Goal: Information Seeking & Learning: Learn about a topic

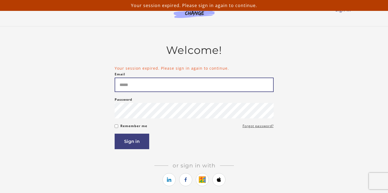
click at [135, 85] on input "Email" at bounding box center [194, 85] width 159 height 14
type input "**********"
click at [160, 83] on input "**********" at bounding box center [194, 85] width 159 height 14
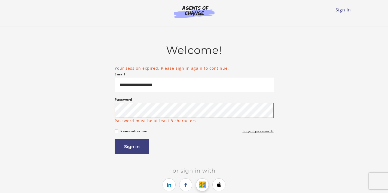
click at [202, 185] on icon "https://courses.thinkific.com/users/auth/google?ss%5Breferral%5D=&ss%5Buser_ret…" at bounding box center [202, 185] width 7 height 7
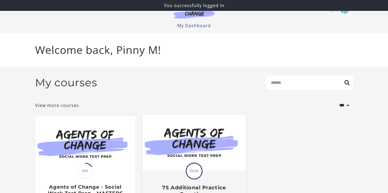
scroll to position [11, 0]
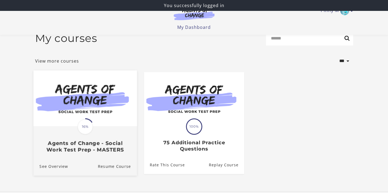
click at [117, 100] on img at bounding box center [85, 99] width 104 height 56
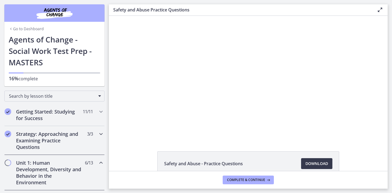
click at [52, 139] on h2 "Strategy: Approaching and Examining Practice Questions" at bounding box center [49, 141] width 66 height 20
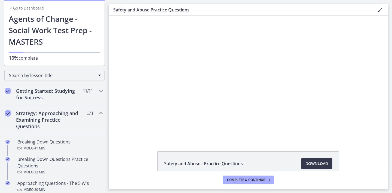
scroll to position [26, 0]
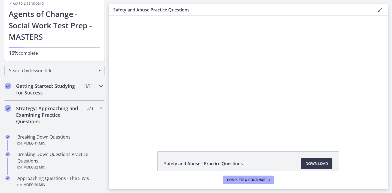
click at [53, 88] on h2 "Getting Started: Studying for Success" at bounding box center [49, 89] width 66 height 13
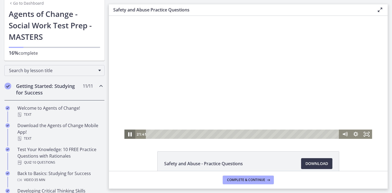
click at [128, 135] on icon "Pause" at bounding box center [130, 134] width 4 height 4
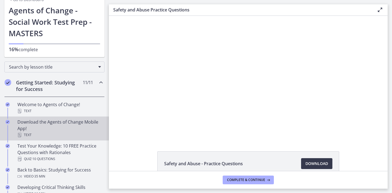
scroll to position [63, 0]
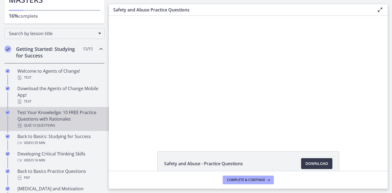
click at [68, 125] on div "Quiz · 10 Questions" at bounding box center [59, 125] width 85 height 7
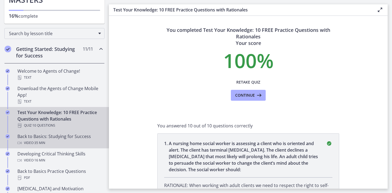
click at [53, 140] on div "Video · 35 min" at bounding box center [59, 143] width 85 height 7
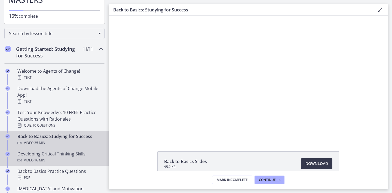
click at [54, 154] on div "Developing Critical Thinking Skills Video · 16 min" at bounding box center [59, 157] width 85 height 13
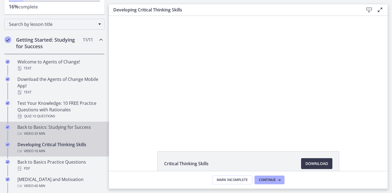
scroll to position [110, 0]
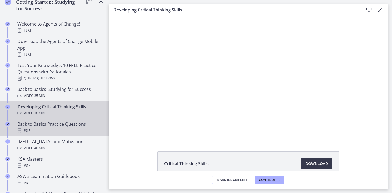
click at [64, 127] on div "Back to Basics Practice Questions PDF" at bounding box center [59, 127] width 85 height 13
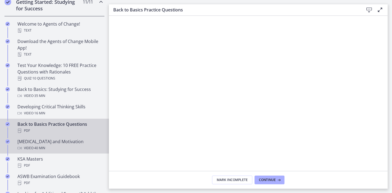
click at [58, 140] on div "[MEDICAL_DATA] and Motivation Video · 40 min" at bounding box center [59, 144] width 85 height 13
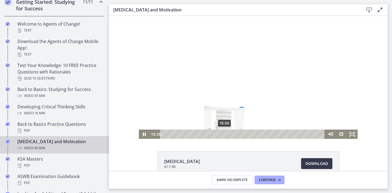
click at [221, 137] on div "15:20" at bounding box center [243, 134] width 158 height 9
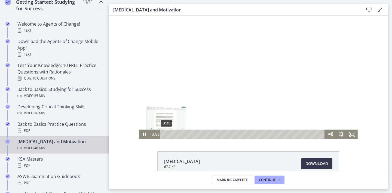
drag, startPoint x: 258, startPoint y: 134, endPoint x: 252, endPoint y: 135, distance: 6.1
click at [165, 134] on div "0:35" at bounding box center [243, 134] width 158 height 9
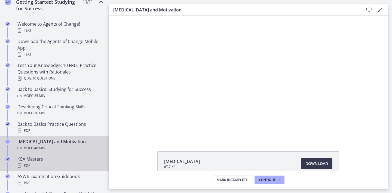
click at [58, 161] on div "KSA Masters PDF" at bounding box center [59, 162] width 85 height 13
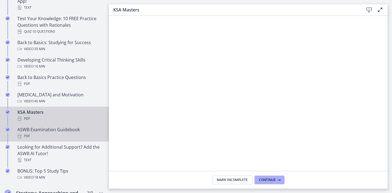
scroll to position [159, 0]
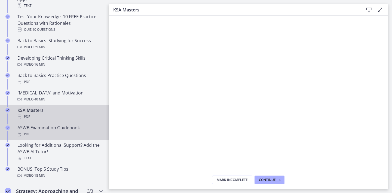
click at [60, 128] on div "ASWB Examination Guidebook PDF" at bounding box center [59, 131] width 85 height 13
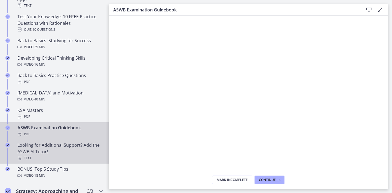
click at [57, 151] on div "Looking for Additional Support? Add the ASWB AI Tutor! Text" at bounding box center [59, 152] width 85 height 20
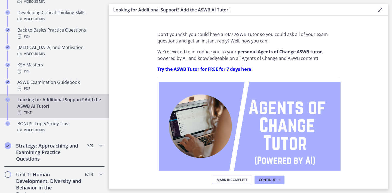
scroll to position [214, 0]
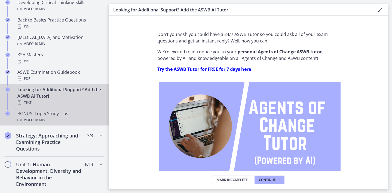
click at [52, 115] on div "BONUS: Top 5 Study Tips Video · 18 min" at bounding box center [59, 116] width 85 height 13
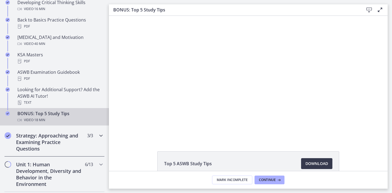
click at [68, 140] on h2 "Strategy: Approaching and Examining Practice Questions" at bounding box center [49, 142] width 66 height 20
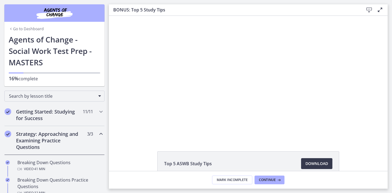
click at [98, 134] on icon "Chapters" at bounding box center [101, 134] width 7 height 7
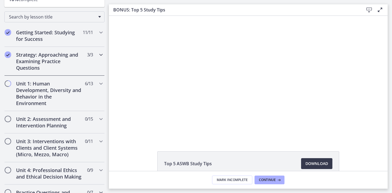
scroll to position [9, 0]
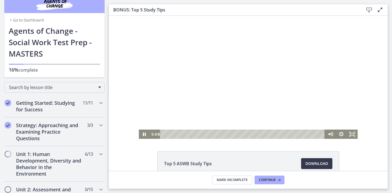
click at [245, 101] on div at bounding box center [248, 77] width 219 height 123
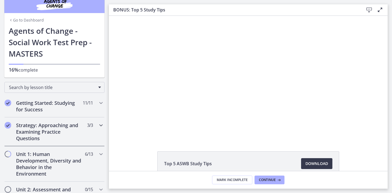
click at [62, 128] on h2 "Strategy: Approaching and Examining Practice Questions" at bounding box center [49, 132] width 66 height 20
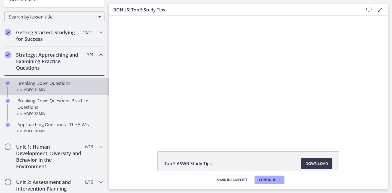
scroll to position [84, 0]
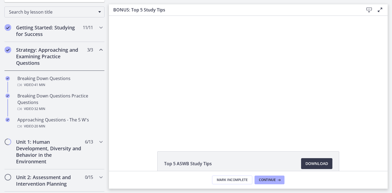
click at [98, 48] on icon "Chapters" at bounding box center [101, 50] width 7 height 7
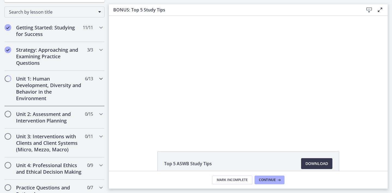
click at [98, 80] on icon "Chapters" at bounding box center [101, 78] width 7 height 7
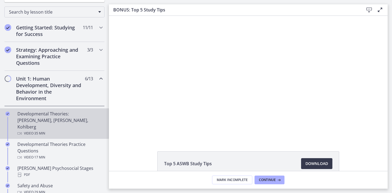
click at [70, 130] on div "Video · 35 min" at bounding box center [59, 133] width 85 height 7
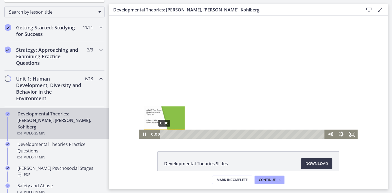
drag, startPoint x: 283, startPoint y: 133, endPoint x: 140, endPoint y: 132, distance: 143.3
click at [140, 132] on div "0:00 0:00" at bounding box center [248, 134] width 219 height 9
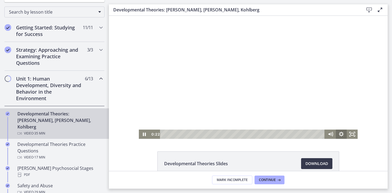
click at [340, 134] on icon "Show settings menu" at bounding box center [341, 134] width 11 height 9
click at [339, 117] on span "Speed" at bounding box center [335, 115] width 14 height 9
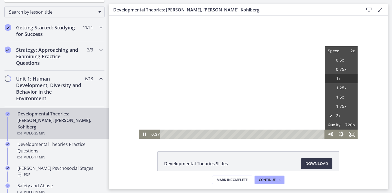
click at [340, 80] on label "1x" at bounding box center [341, 79] width 33 height 10
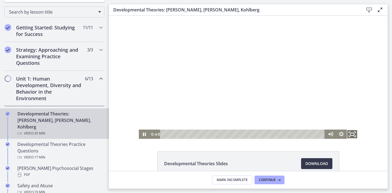
click at [352, 136] on icon "Fullscreen" at bounding box center [352, 134] width 13 height 11
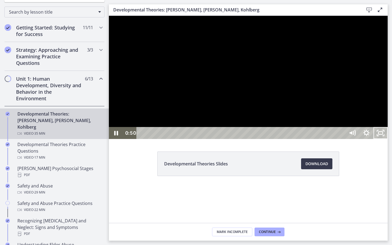
click at [327, 133] on div at bounding box center [248, 77] width 279 height 123
click at [320, 138] on div at bounding box center [248, 77] width 279 height 123
click at [249, 114] on div at bounding box center [248, 77] width 279 height 123
click at [303, 85] on div at bounding box center [248, 77] width 279 height 123
click at [388, 126] on div at bounding box center [248, 77] width 279 height 123
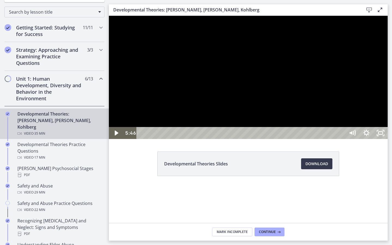
click at [366, 132] on div at bounding box center [248, 77] width 279 height 123
click at [283, 129] on div at bounding box center [248, 77] width 279 height 123
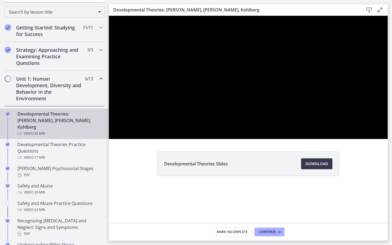
click at [109, 16] on button "Play Video: crt89dfaoh5c72tgt07g.mp4" at bounding box center [109, 16] width 0 height 0
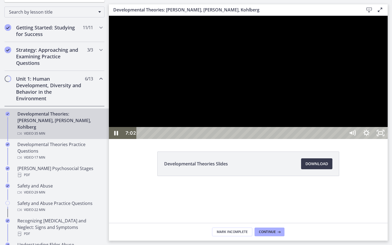
click at [251, 139] on div at bounding box center [248, 77] width 279 height 123
click at [261, 139] on div at bounding box center [248, 77] width 279 height 123
click at [273, 139] on div at bounding box center [248, 77] width 279 height 123
click at [388, 139] on icon "Unfullscreen" at bounding box center [381, 133] width 14 height 12
